Goal: Information Seeking & Learning: Learn about a topic

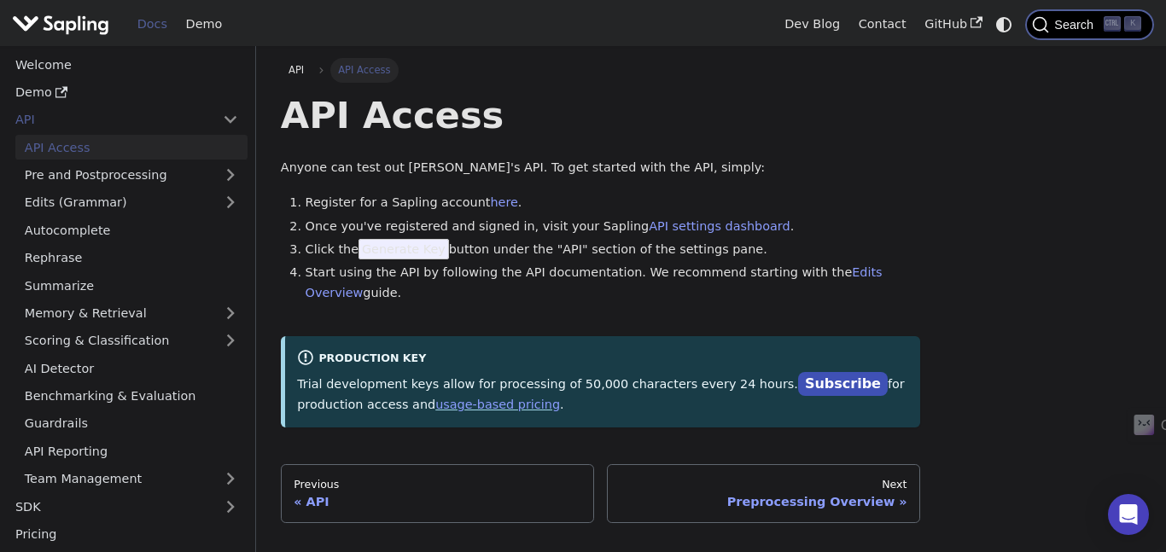
click at [1046, 31] on icon "Search (Ctrl+K)" at bounding box center [1040, 24] width 15 height 15
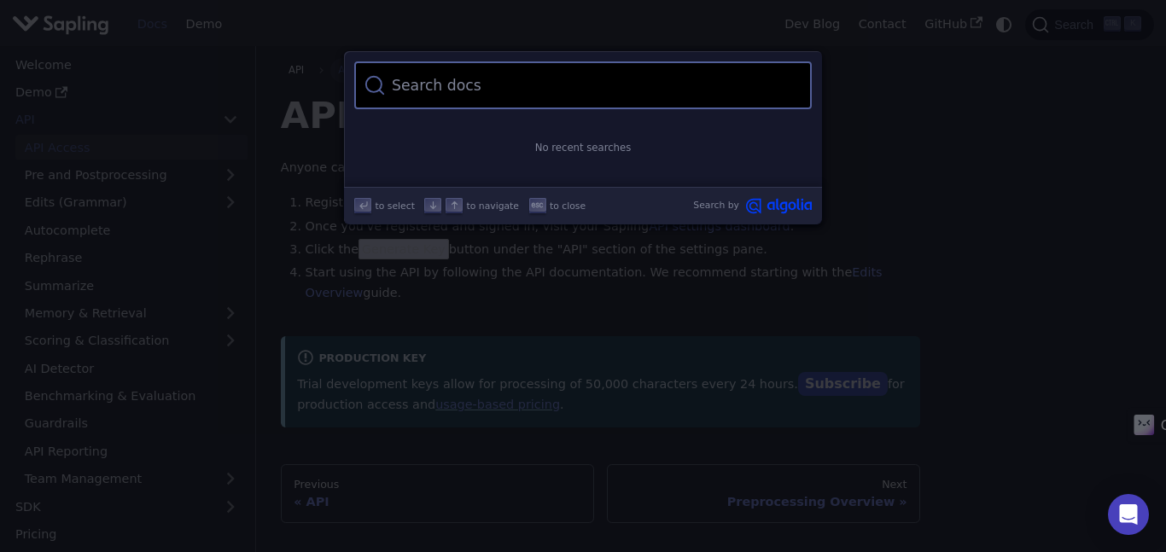
click at [598, 93] on input "Search" at bounding box center [593, 85] width 416 height 48
type input "api"
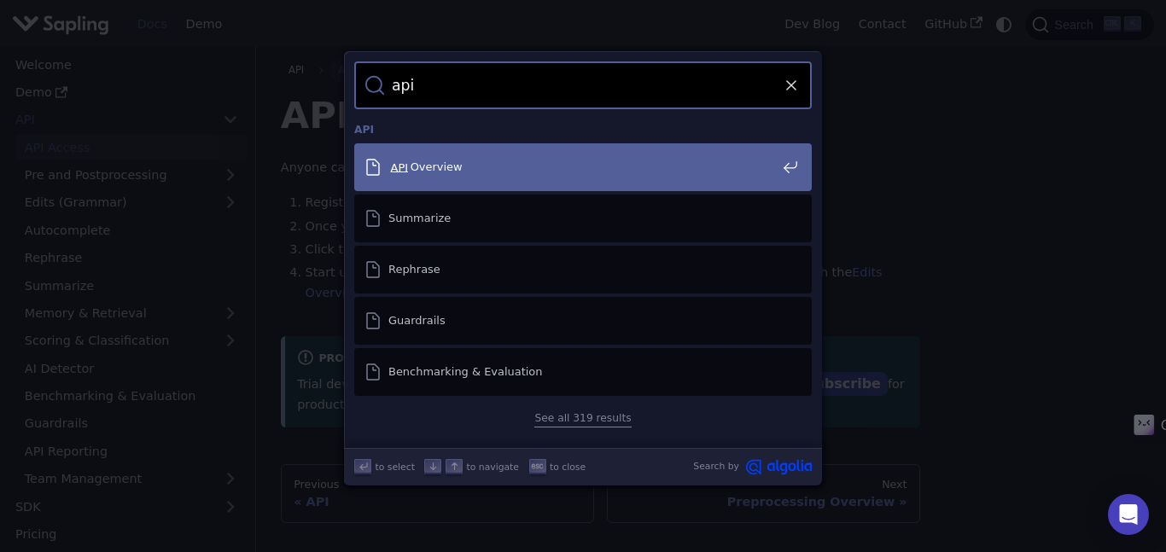
click at [548, 166] on span "API Overview" at bounding box center [581, 167] width 387 height 15
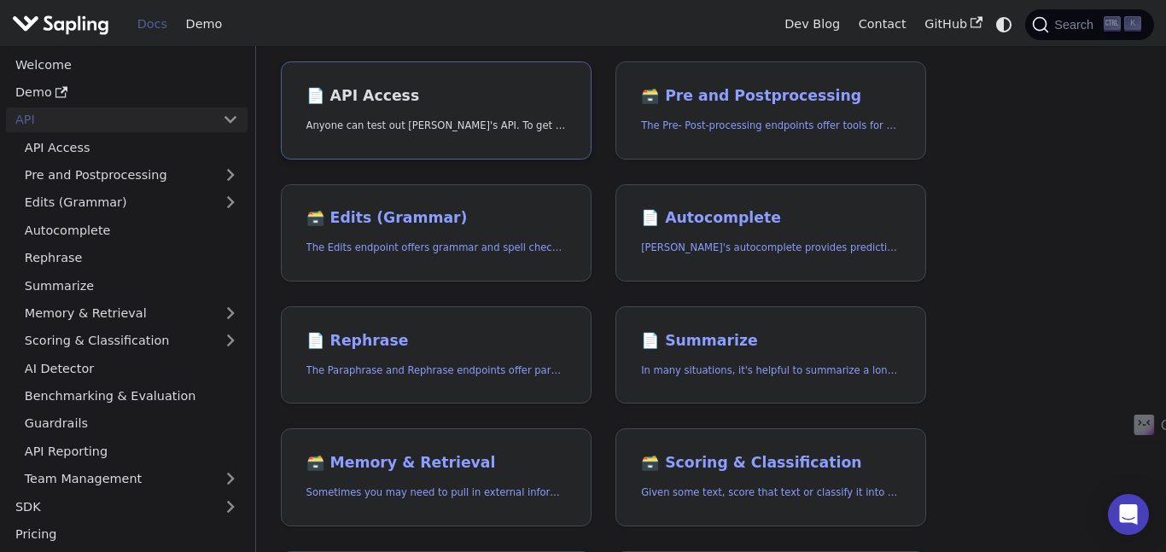
scroll to position [143, 0]
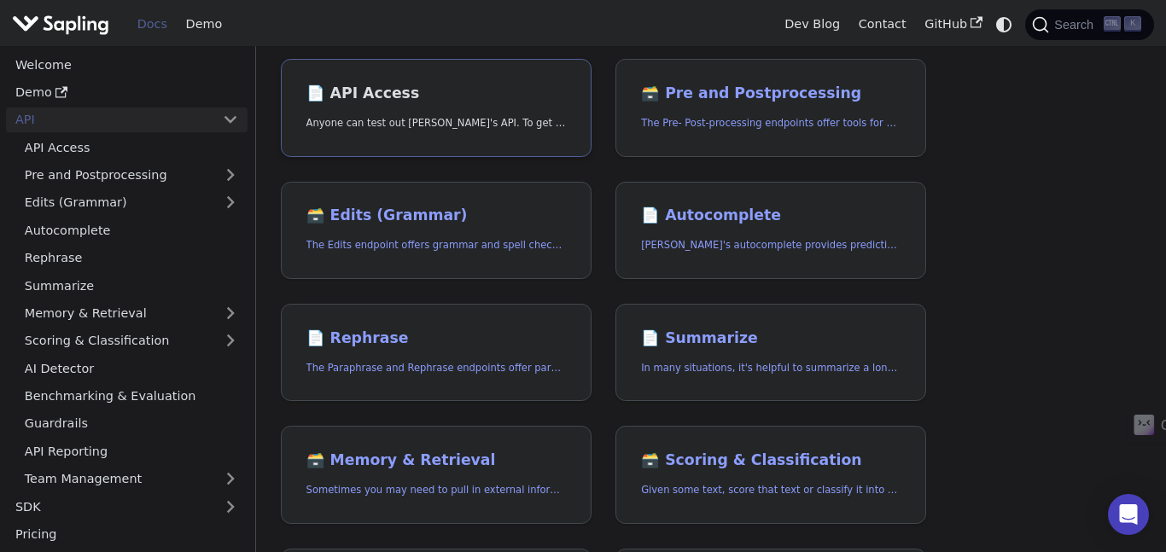
click at [506, 111] on link "📄️ API Access Anyone can test out Sapling's API. To get started with the API, s…" at bounding box center [436, 108] width 311 height 98
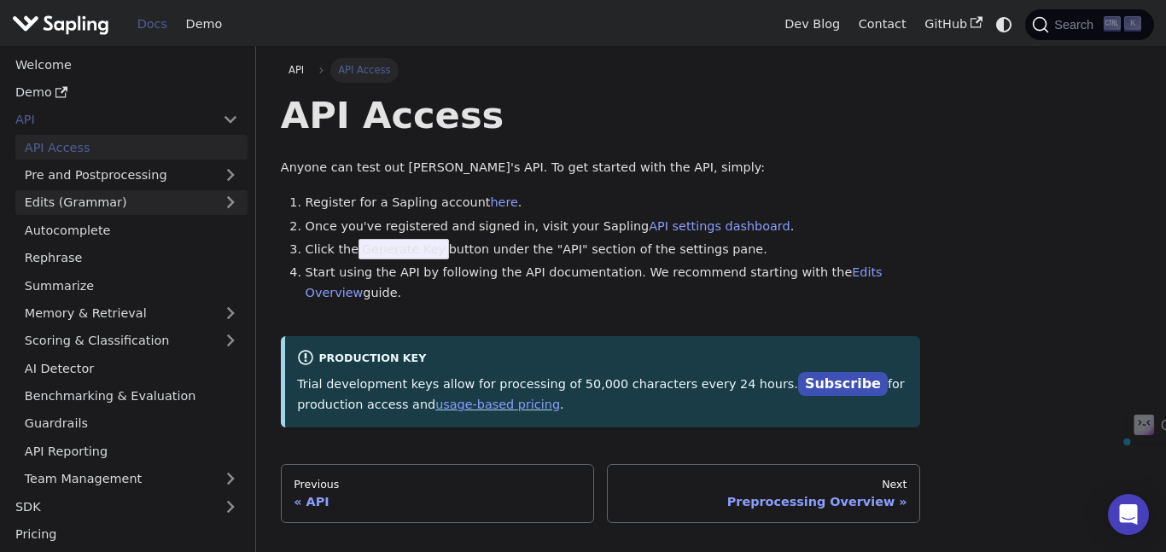
click at [187, 201] on link "Edits (Grammar)" at bounding box center [131, 202] width 232 height 25
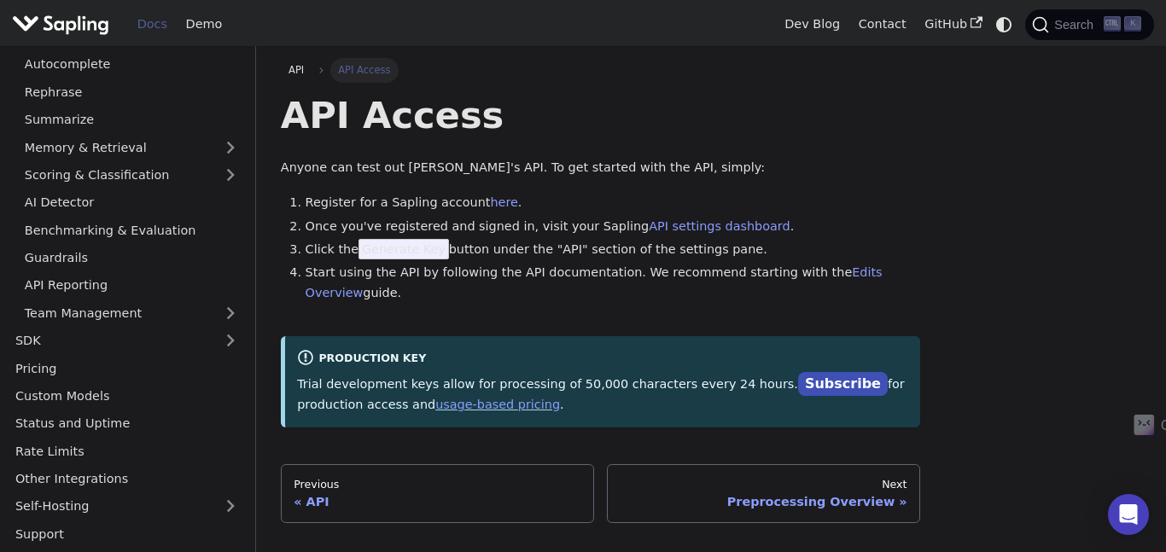
scroll to position [183, 0]
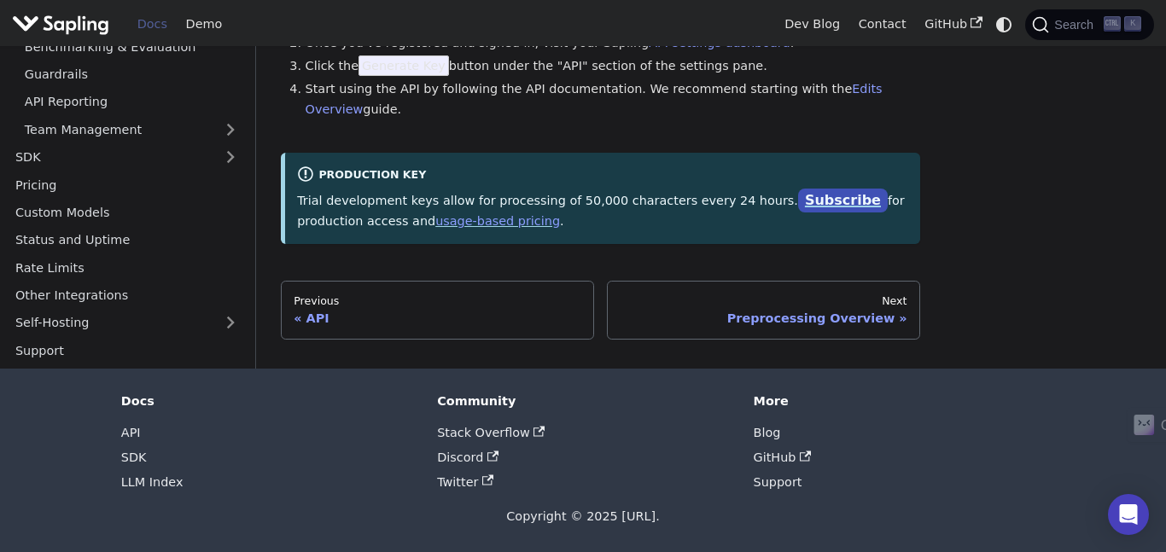
click at [798, 209] on link "Subscribe" at bounding box center [843, 201] width 90 height 25
click at [305, 320] on div "API" at bounding box center [438, 318] width 288 height 15
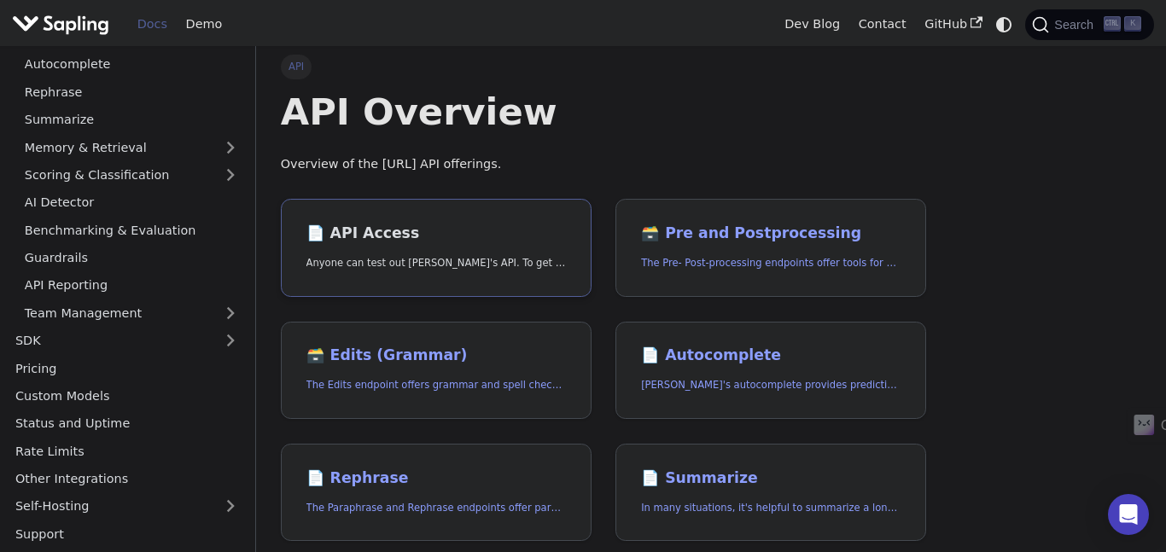
scroll to position [5, 0]
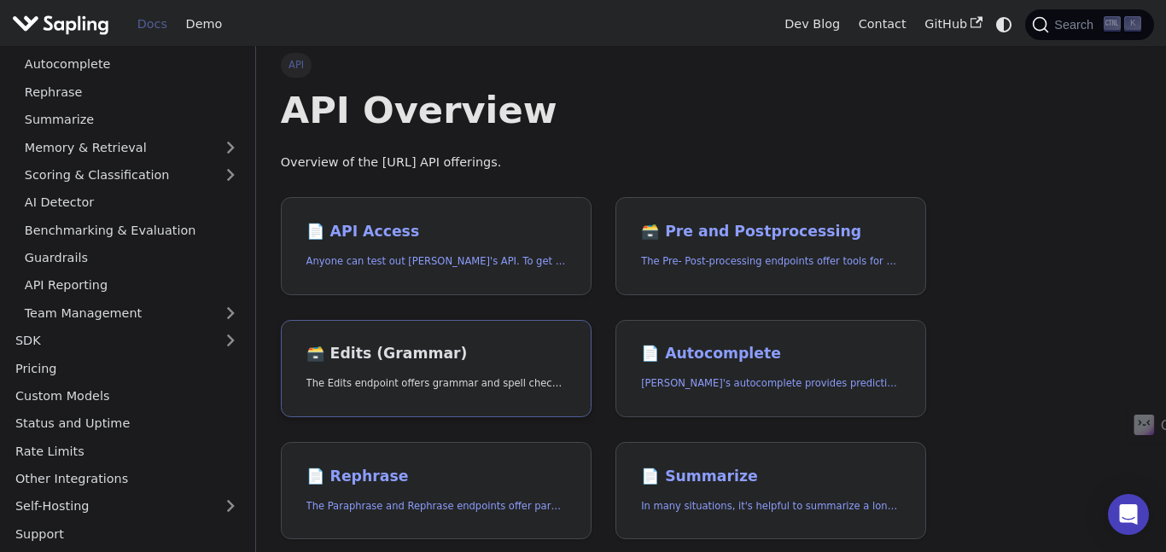
click at [461, 363] on link "🗃️ Edits (Grammar) The Edits endpoint offers grammar and spell checking." at bounding box center [436, 369] width 311 height 98
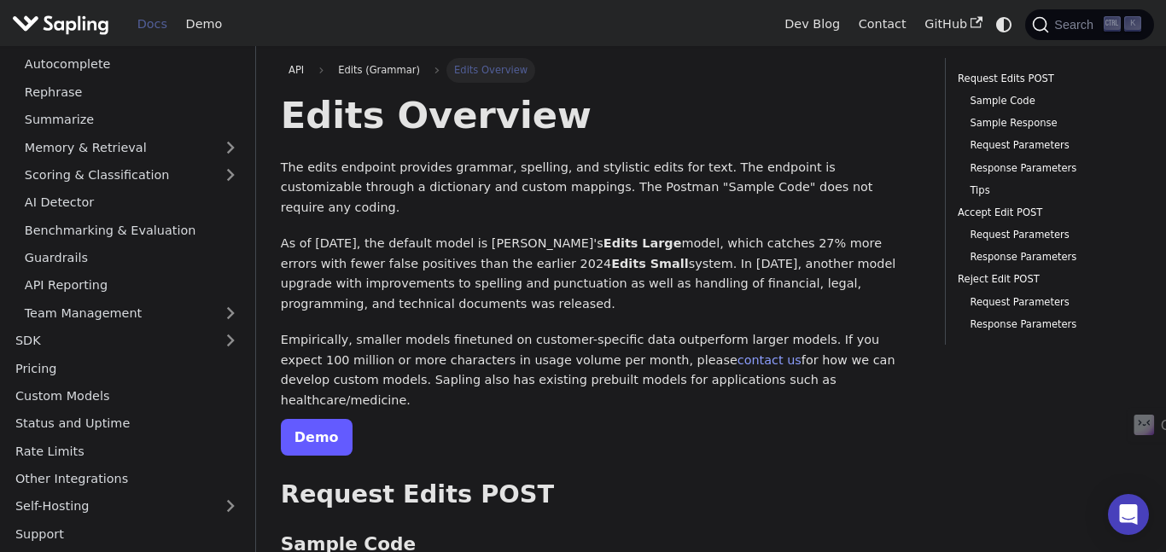
click at [323, 419] on link "Demo" at bounding box center [317, 437] width 72 height 37
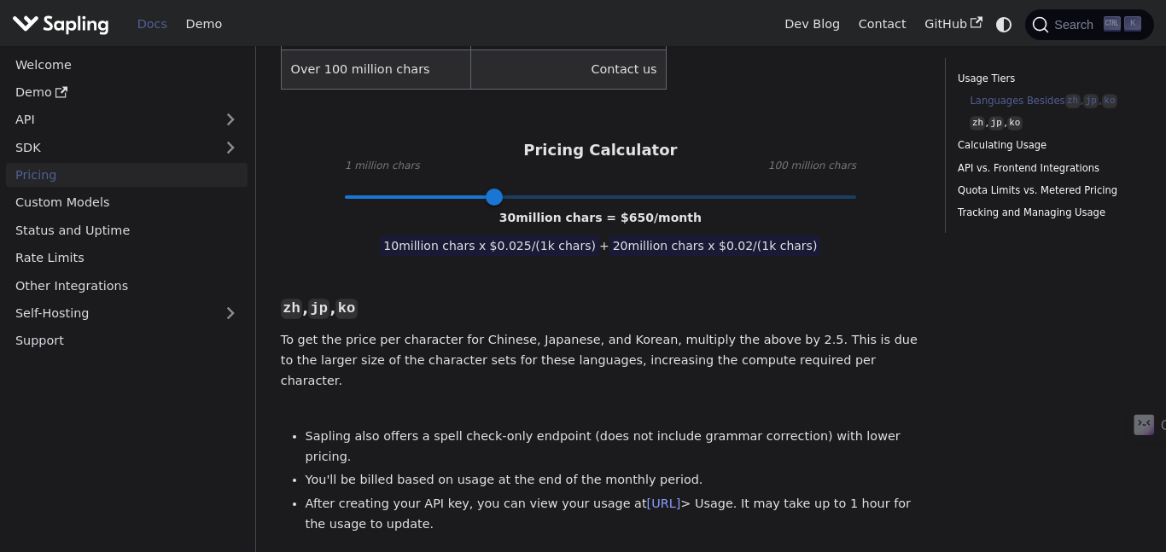
scroll to position [792, 0]
click at [345, 185] on span at bounding box center [600, 196] width 511 height 22
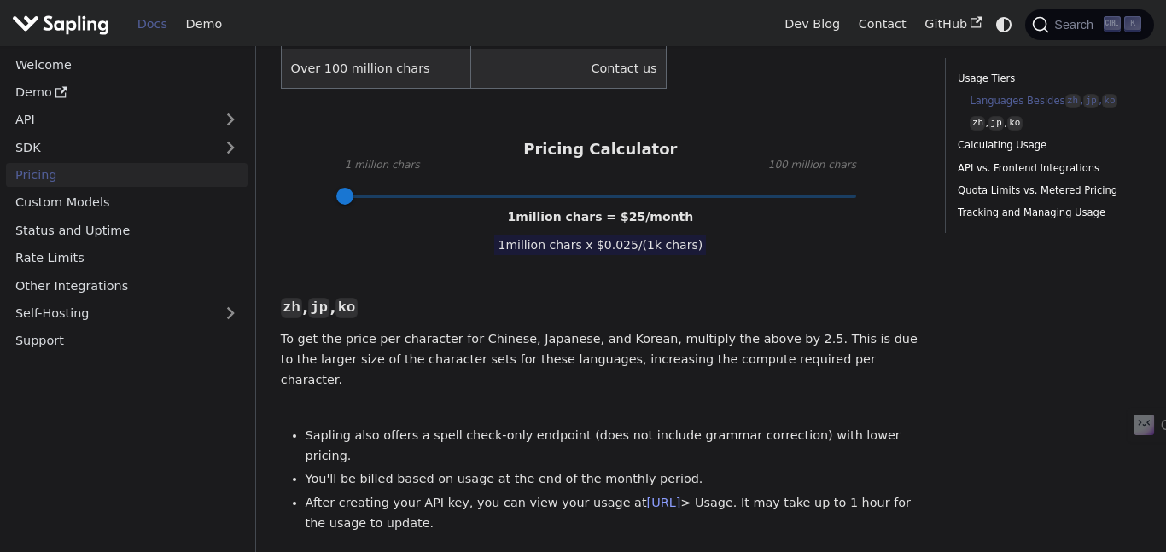
click at [854, 185] on span at bounding box center [600, 196] width 511 height 22
type input "100"
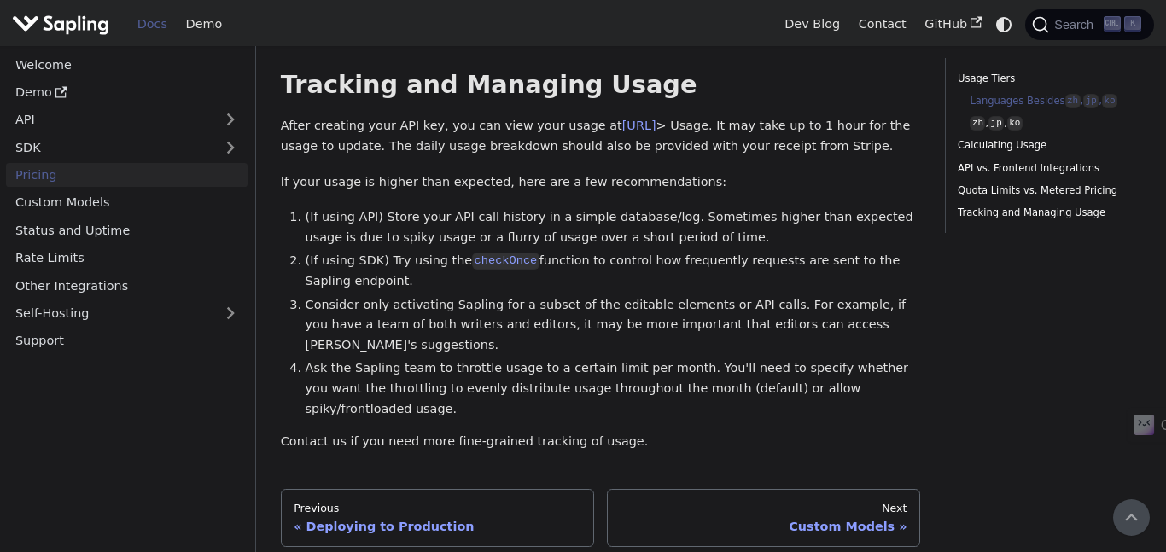
scroll to position [0, 0]
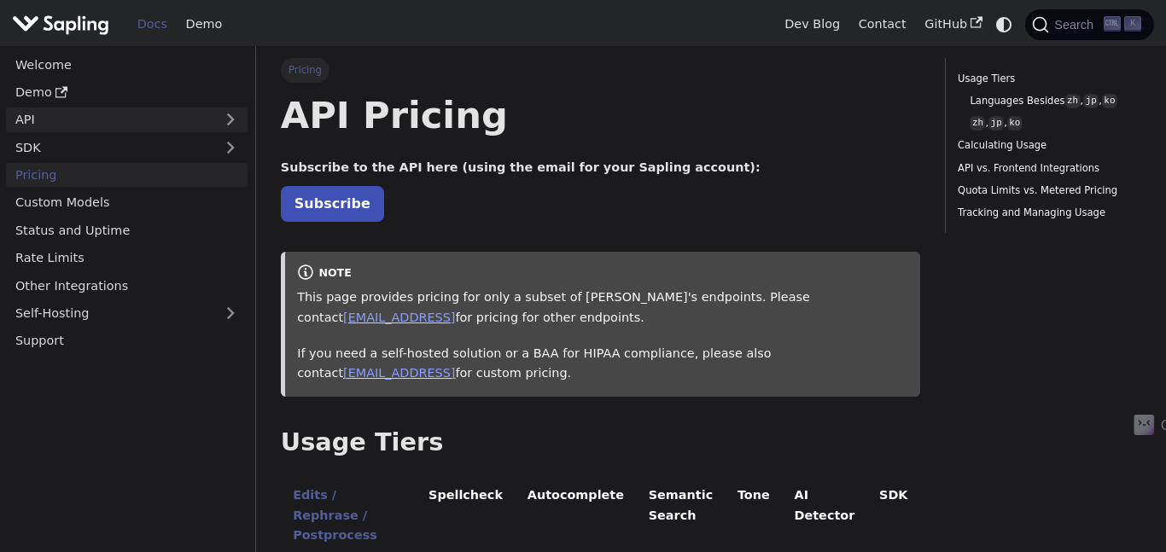
click at [213, 116] on link "API" at bounding box center [109, 120] width 207 height 25
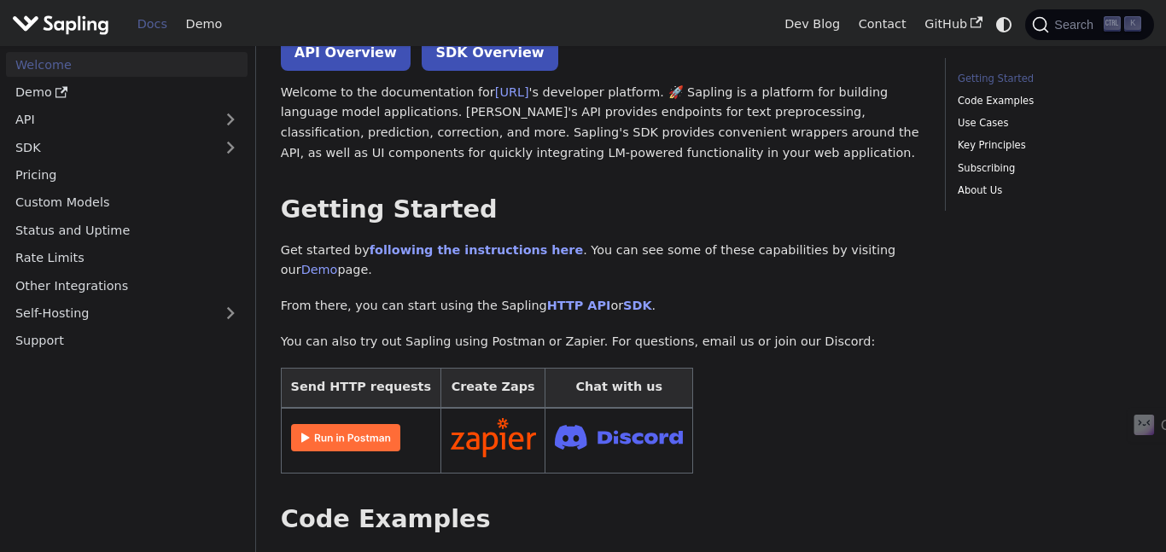
click at [380, 424] on img at bounding box center [345, 437] width 109 height 27
